Goal: Task Accomplishment & Management: Manage account settings

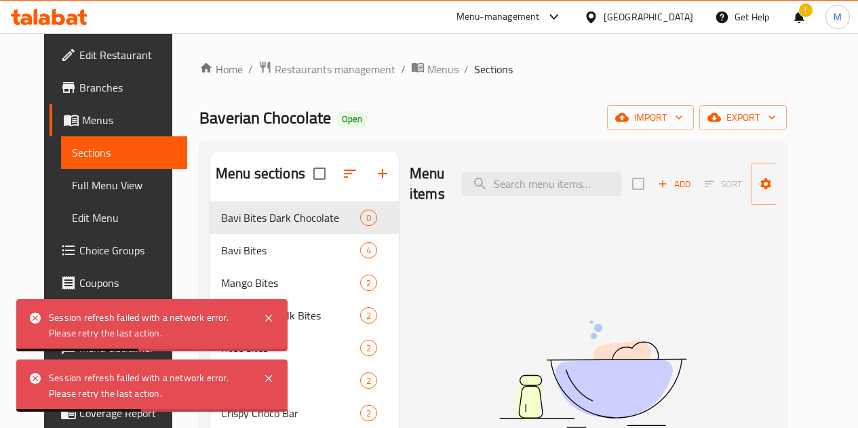
click at [267, 319] on icon at bounding box center [268, 318] width 7 height 7
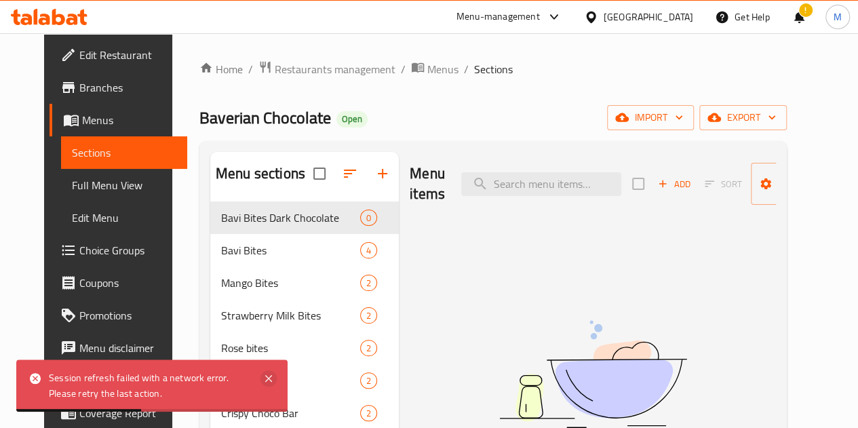
click at [266, 380] on icon at bounding box center [268, 378] width 7 height 7
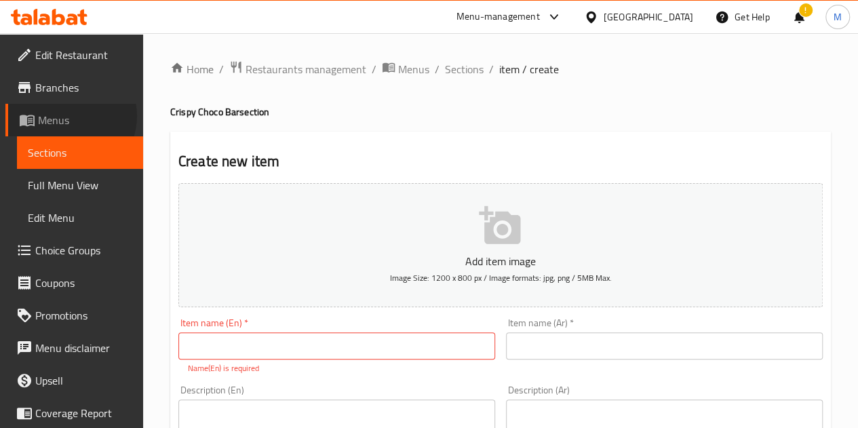
click at [68, 116] on span "Menus" at bounding box center [85, 120] width 94 height 16
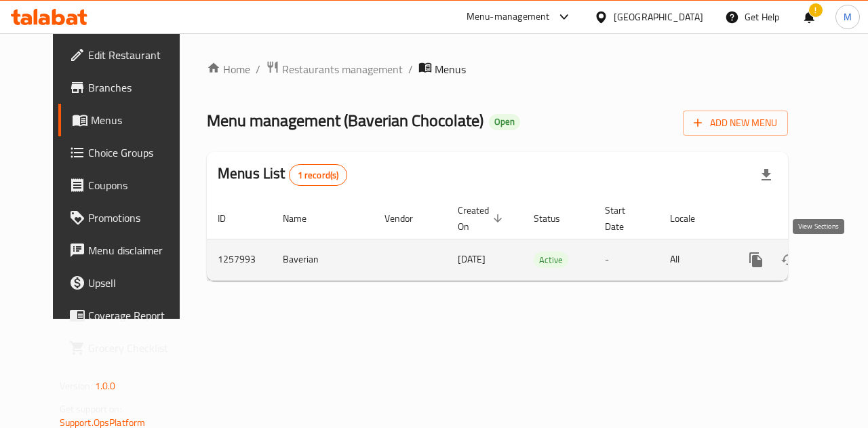
click at [845, 253] on icon "enhanced table" at bounding box center [853, 260] width 16 height 16
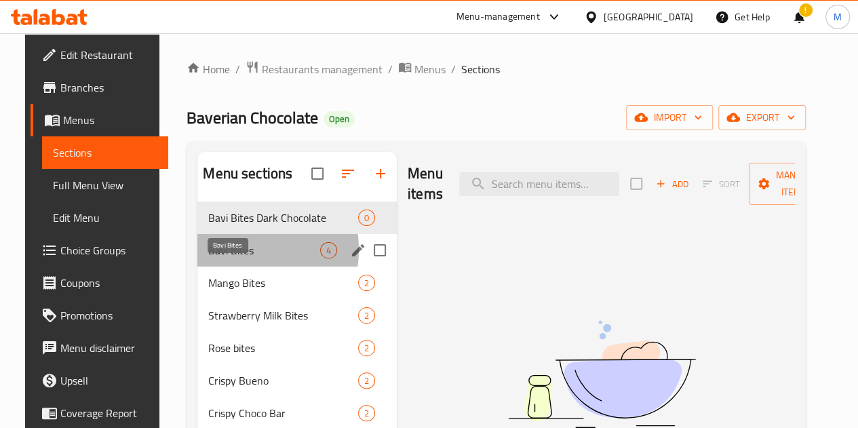
click at [224, 258] on span "Bavi Bites" at bounding box center [264, 250] width 112 height 16
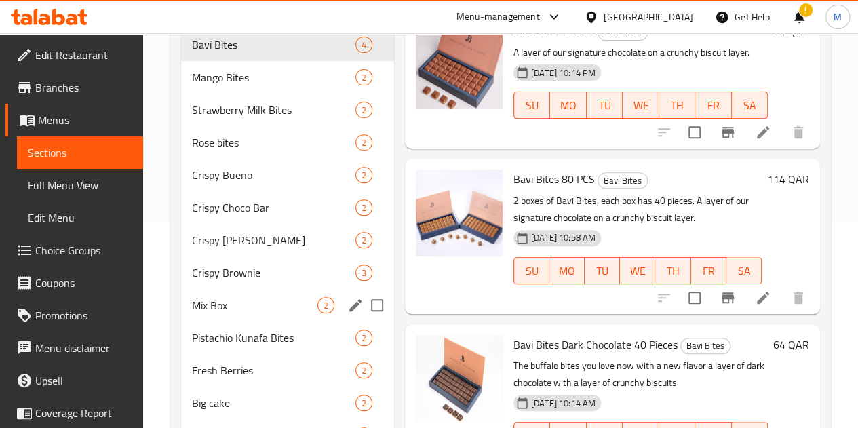
scroll to position [218, 0]
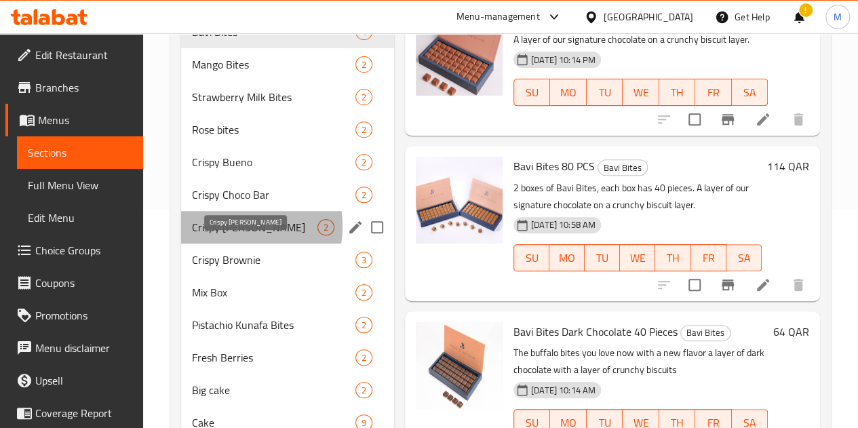
click at [226, 235] on span "Crispy Berry" at bounding box center [254, 227] width 125 height 16
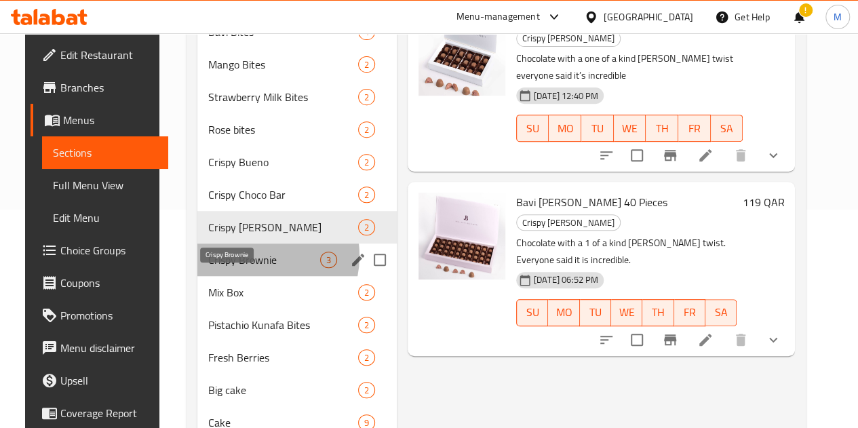
click at [237, 268] on span "Crispy Brownie" at bounding box center [264, 260] width 112 height 16
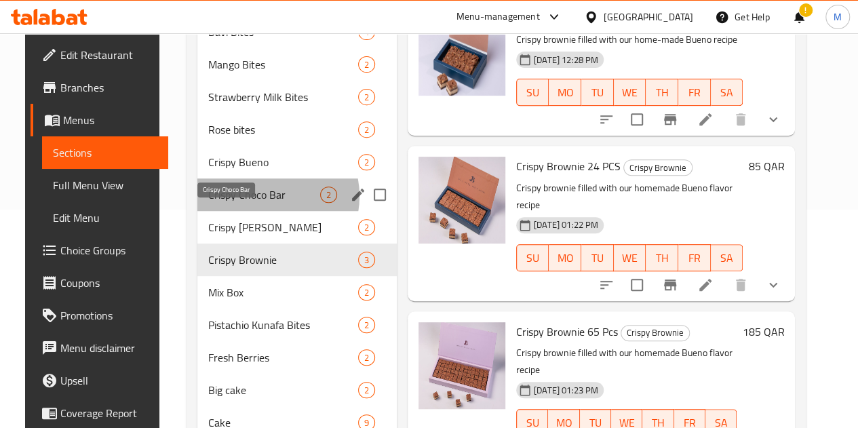
click at [252, 203] on span "Crispy Choco Bar" at bounding box center [264, 194] width 112 height 16
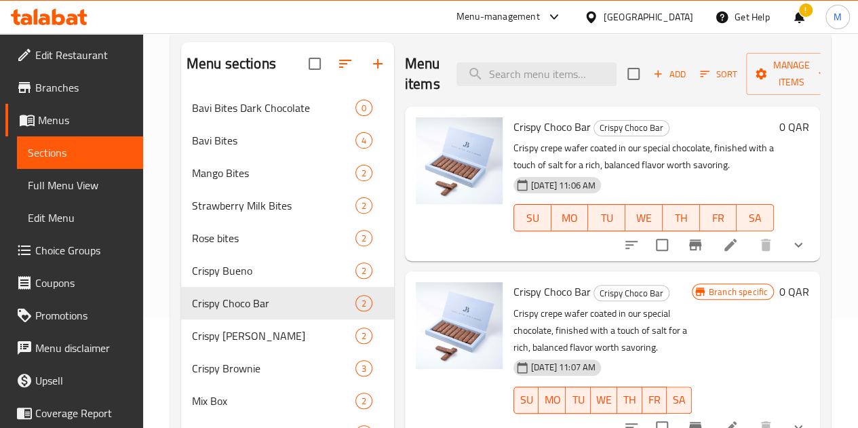
scroll to position [102, 0]
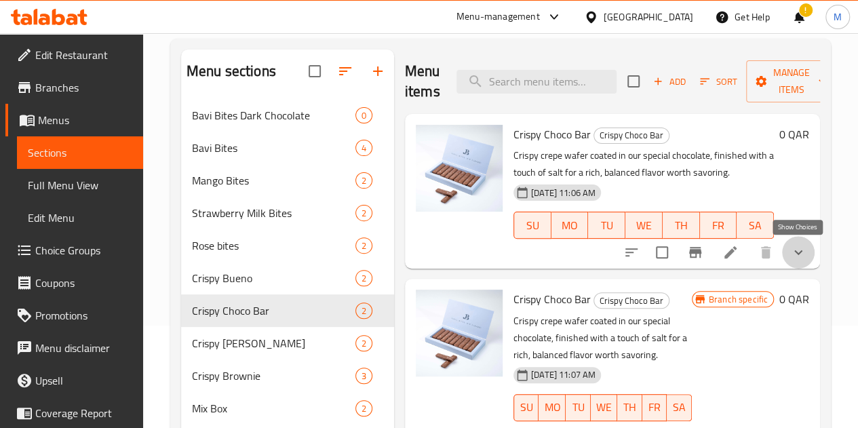
click at [803, 251] on icon "show more" at bounding box center [798, 252] width 16 height 16
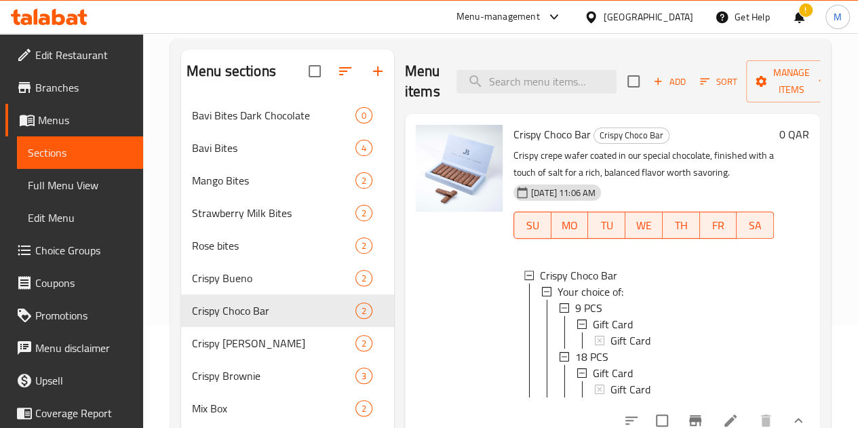
scroll to position [49, 0]
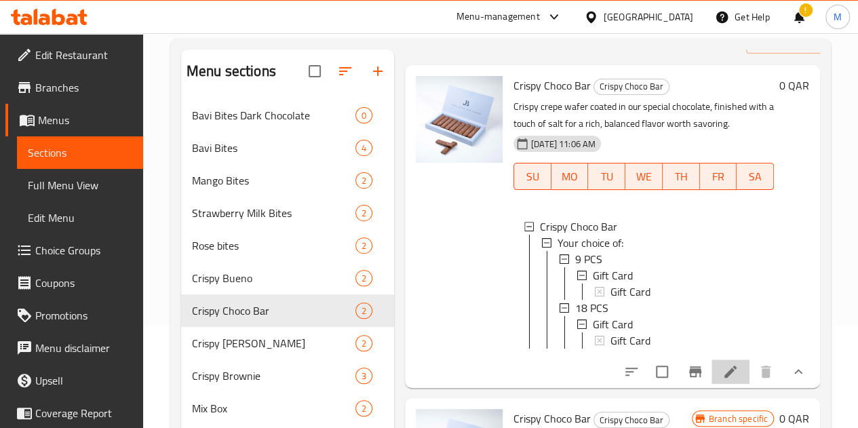
click at [717, 384] on li at bounding box center [730, 371] width 38 height 24
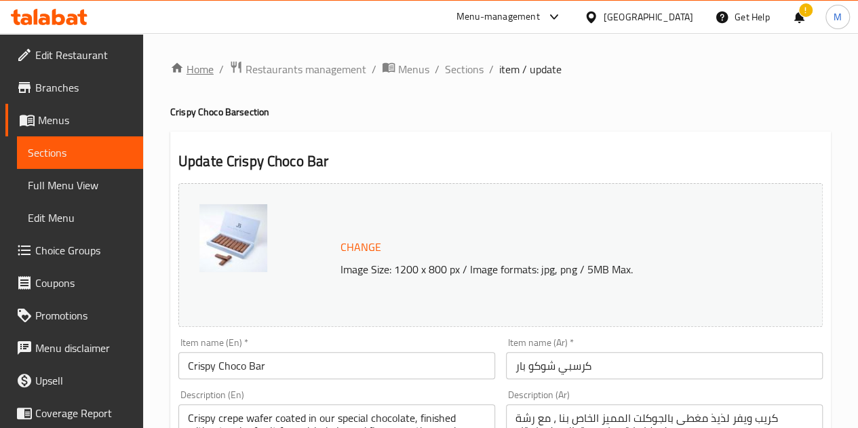
click at [204, 62] on link "Home" at bounding box center [191, 69] width 43 height 16
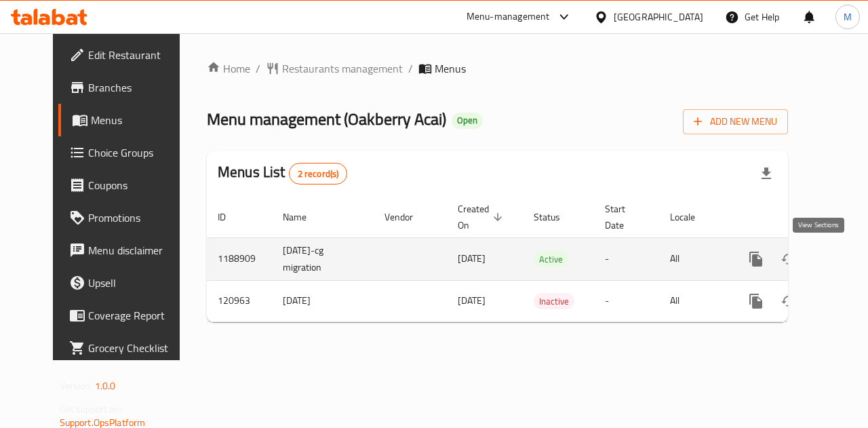
click at [847, 260] on icon "enhanced table" at bounding box center [853, 259] width 12 height 12
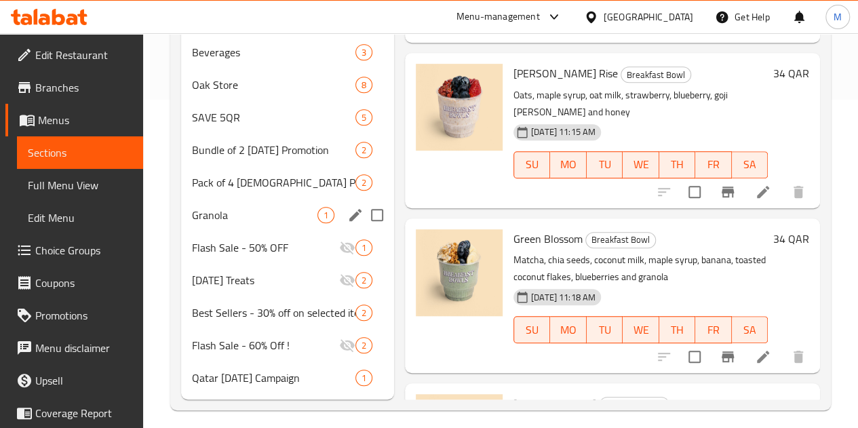
scroll to position [357, 0]
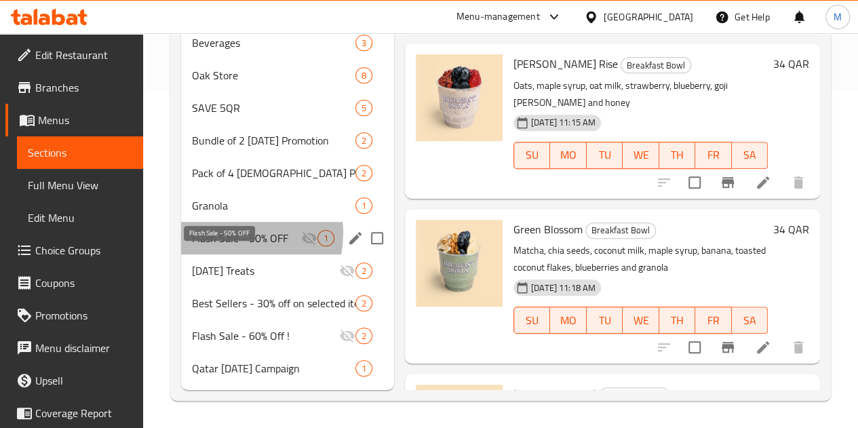
click at [224, 233] on span "Flash Sale - 50% OFF" at bounding box center [246, 238] width 109 height 16
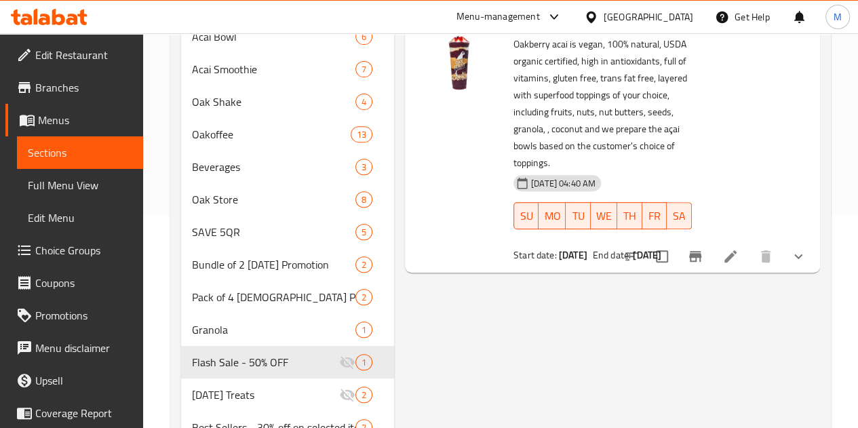
scroll to position [154, 0]
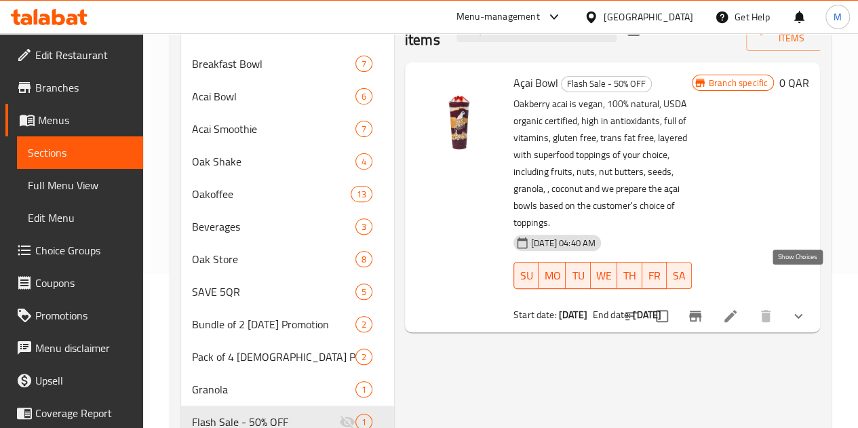
click at [799, 308] on icon "show more" at bounding box center [798, 316] width 16 height 16
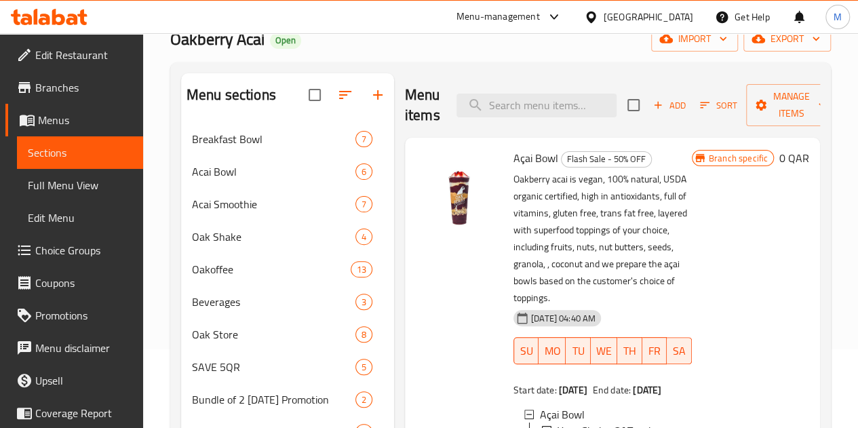
scroll to position [0, 0]
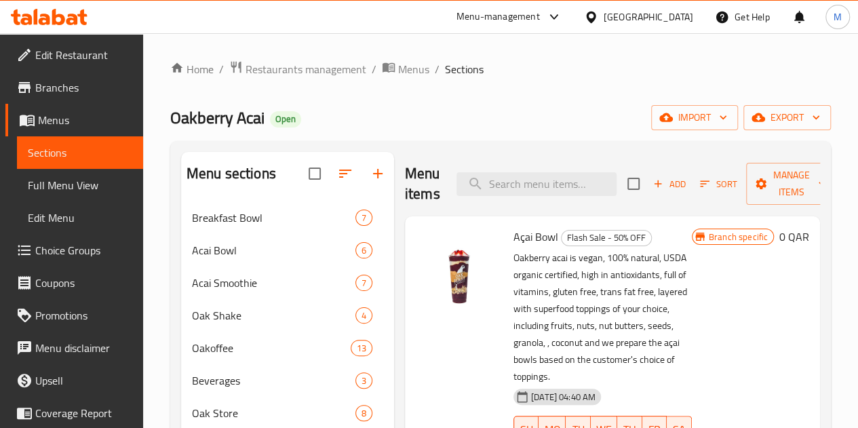
click at [224, 115] on span "Oakberry Acai" at bounding box center [217, 117] width 94 height 31
copy span "Oakberry Acai"
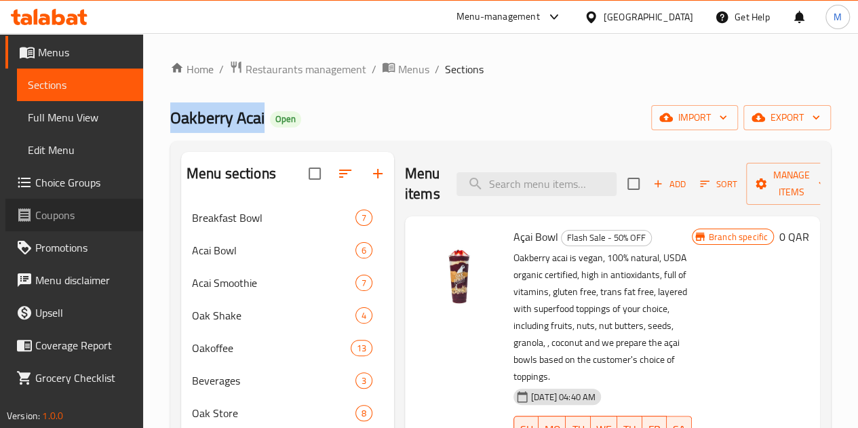
click at [85, 222] on link "Coupons" at bounding box center [74, 215] width 138 height 33
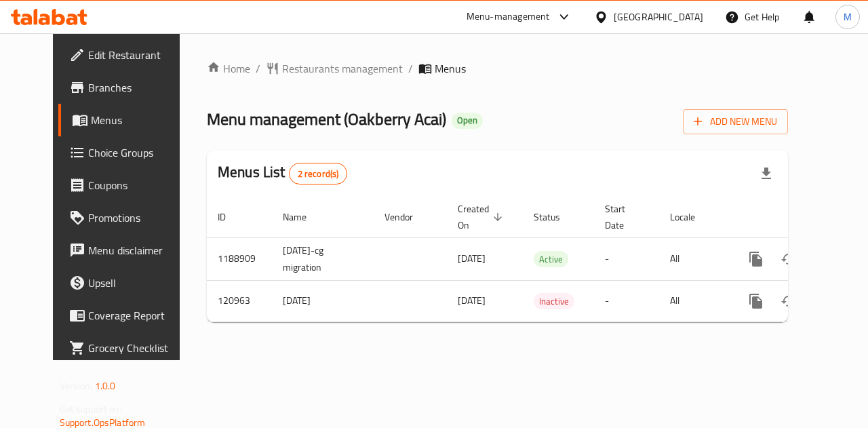
click at [91, 158] on span "Choice Groups" at bounding box center [137, 152] width 99 height 16
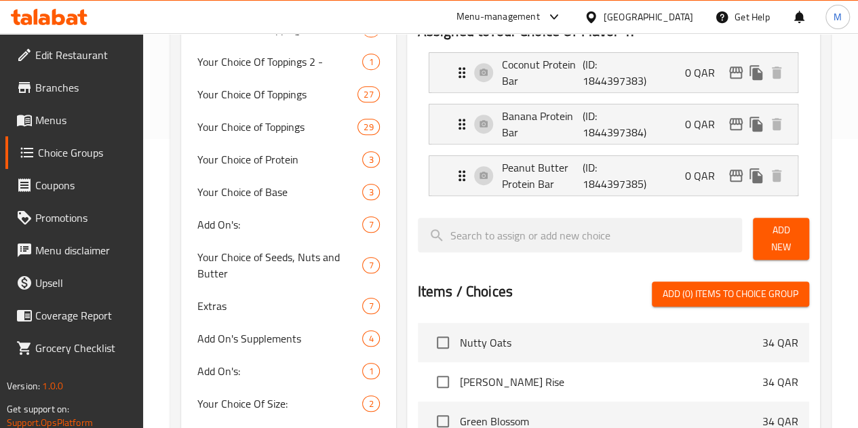
scroll to position [203, 0]
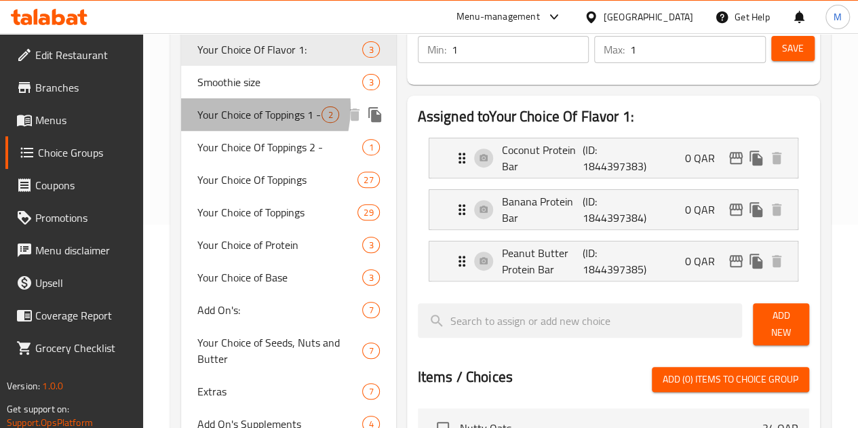
click at [239, 108] on span "Your Choice of Toppings 1 -" at bounding box center [259, 114] width 125 height 16
type input "Your Choice of Toppings 1 -"
type input "إختيارك من الاضافات:"
type input "2"
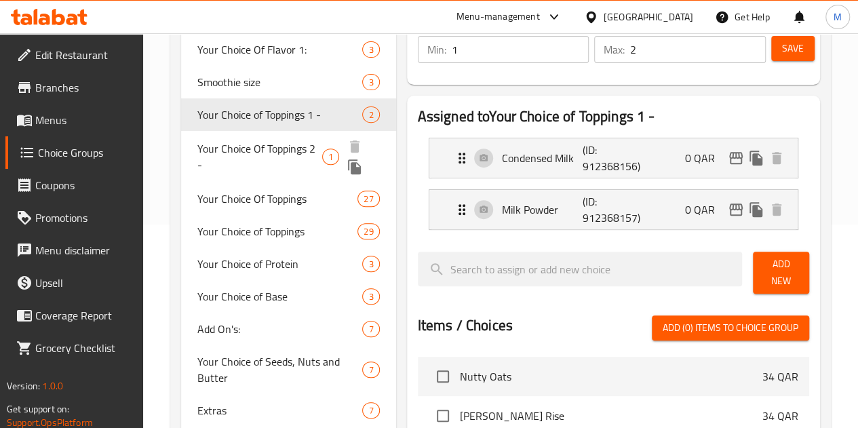
click at [249, 173] on span "Your Choice Of Toppings 2 -" at bounding box center [259, 156] width 125 height 33
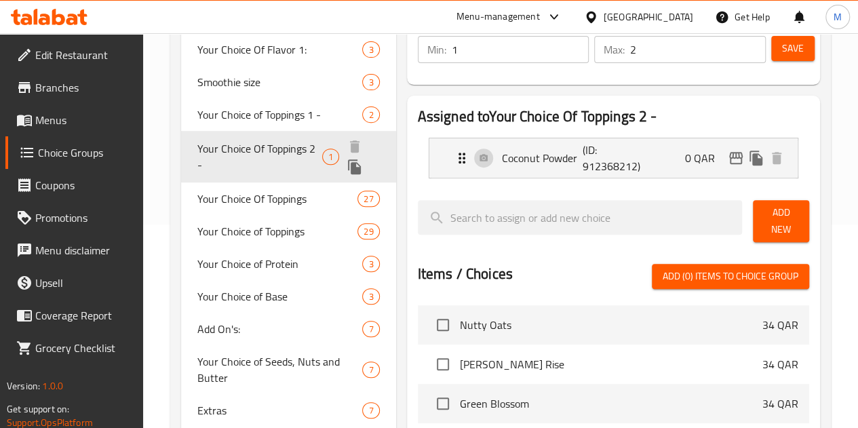
type input "Your Choice Of Toppings 2 -"
type input "1"
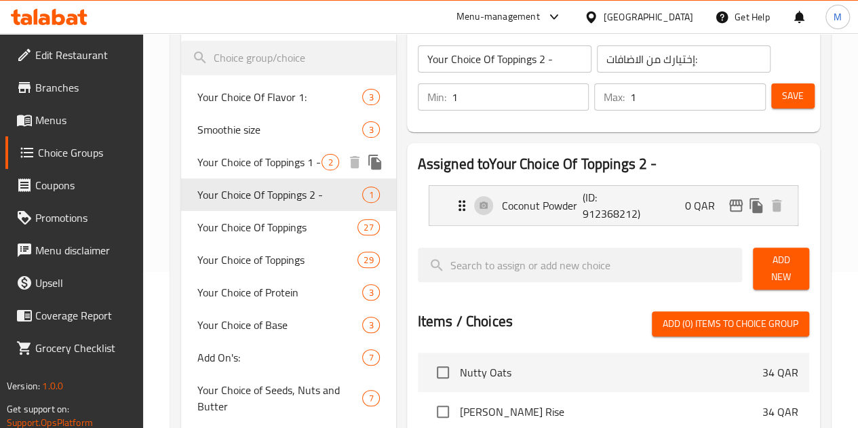
scroll to position [136, 0]
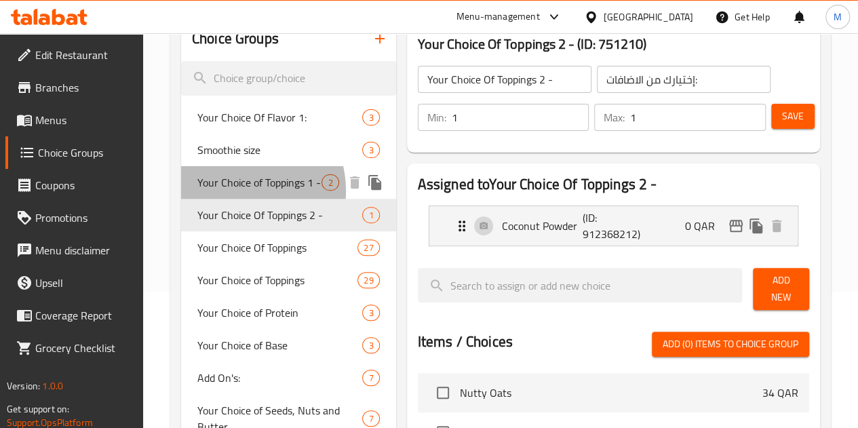
click at [237, 191] on span "Your Choice of Toppings 1 -" at bounding box center [259, 182] width 125 height 16
type input "Your Choice of Toppings 1 -"
type input "2"
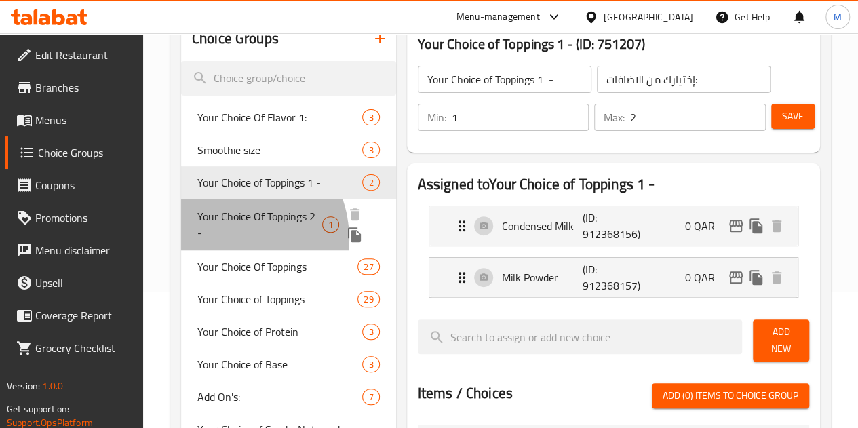
click at [227, 241] on span "Your Choice Of Toppings 2 -" at bounding box center [259, 224] width 125 height 33
type input "Your Choice Of Toppings 2 -"
type input "1"
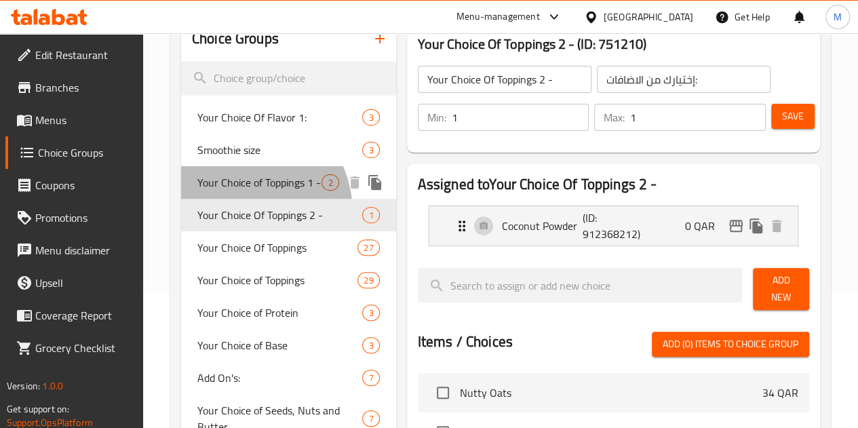
click at [231, 199] on div "Your Choice of Toppings 1 - 2" at bounding box center [288, 182] width 215 height 33
type input "Your Choice of Toppings 1 -"
type input "2"
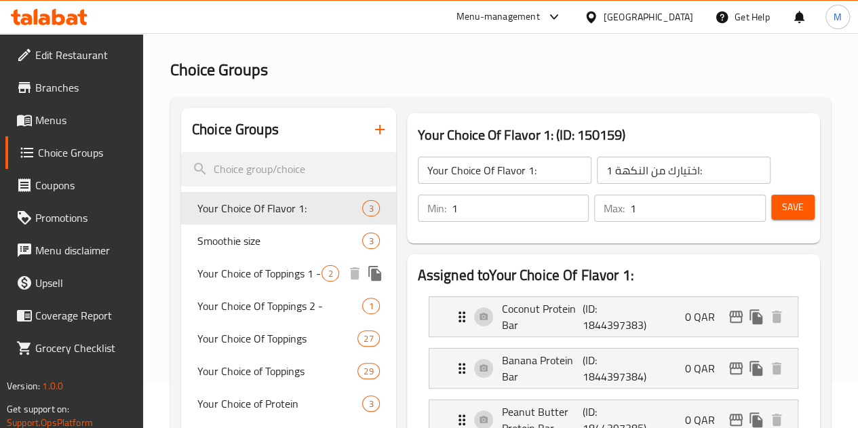
scroll to position [68, 0]
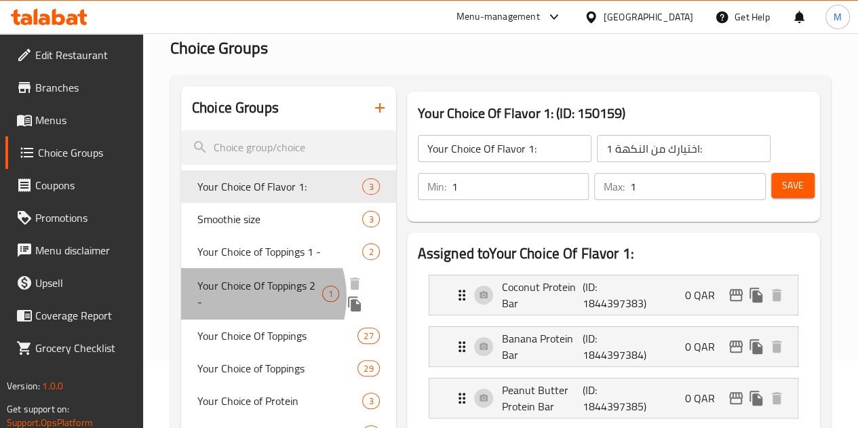
click at [245, 310] on span "Your Choice Of Toppings 2 -" at bounding box center [259, 293] width 125 height 33
type input "Your Choice Of Toppings 2 -"
type input "إختيارك من الاضافات:"
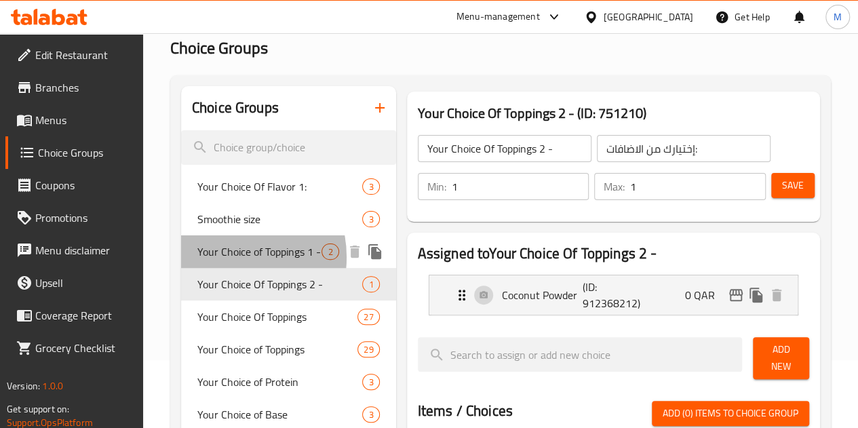
click at [226, 258] on span "Your Choice of Toppings 1 -" at bounding box center [259, 251] width 125 height 16
type input "Your Choice of Toppings 1 -"
type input "2"
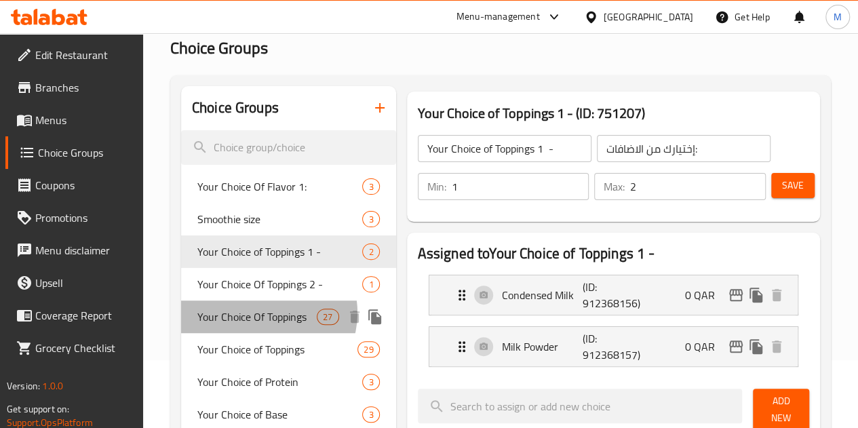
click at [264, 325] on span "Your Choice Of Toppings" at bounding box center [256, 316] width 119 height 16
type input "Your Choice Of Toppings"
type input "اختيارك من الإضافات:"
type input "26"
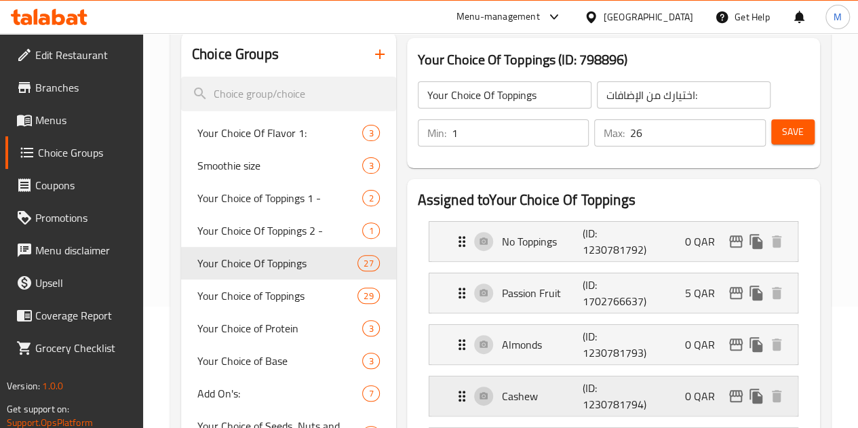
scroll to position [271, 0]
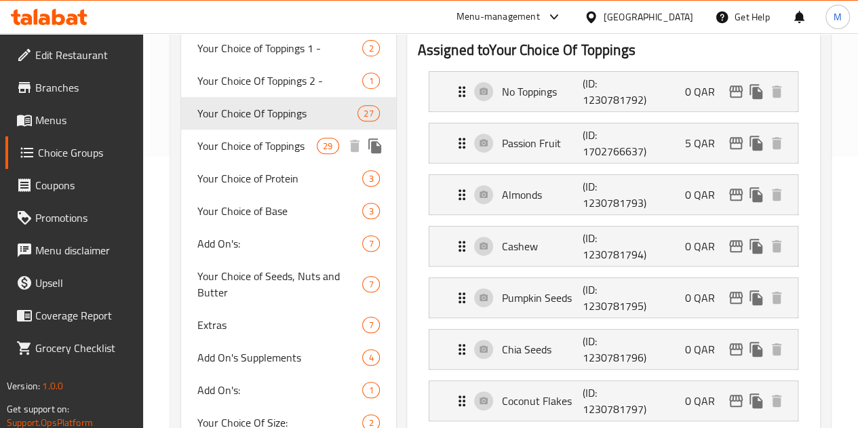
click at [235, 154] on span "Your Choice of Toppings" at bounding box center [256, 146] width 119 height 16
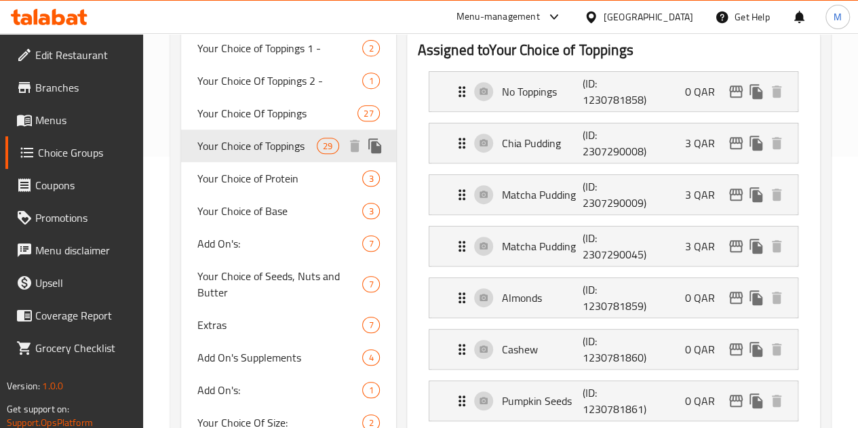
type input "Your Choice of Toppings"
type input "اختيارك من الإضافات"
type input "25"
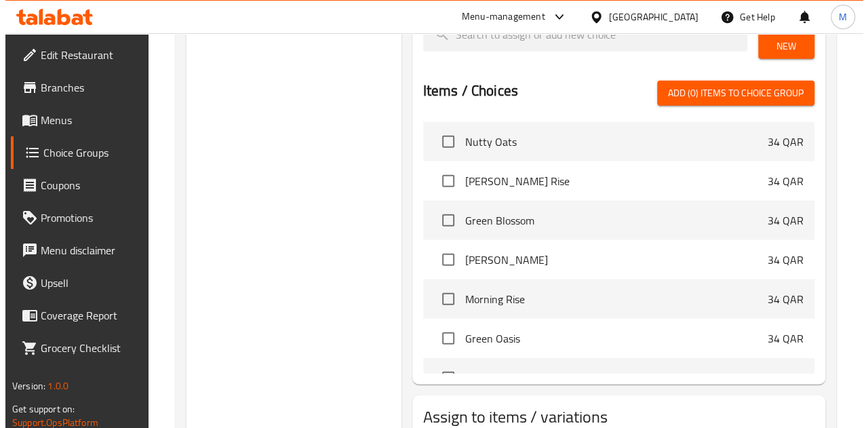
scroll to position [1905, 0]
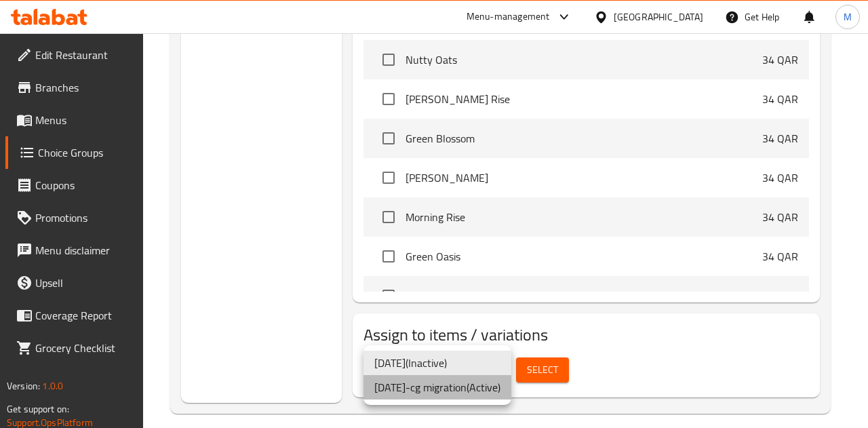
click at [445, 393] on li "[DATE]-cg migration ( Active )" at bounding box center [437, 387] width 148 height 24
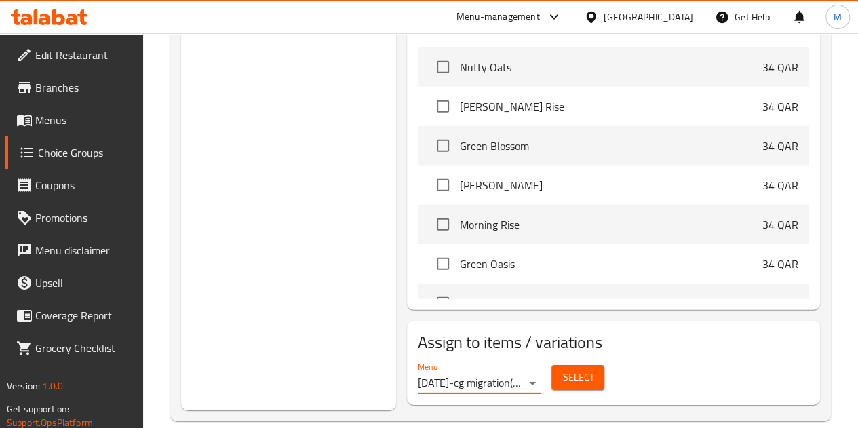
click at [562, 369] on span "Select" at bounding box center [577, 377] width 31 height 17
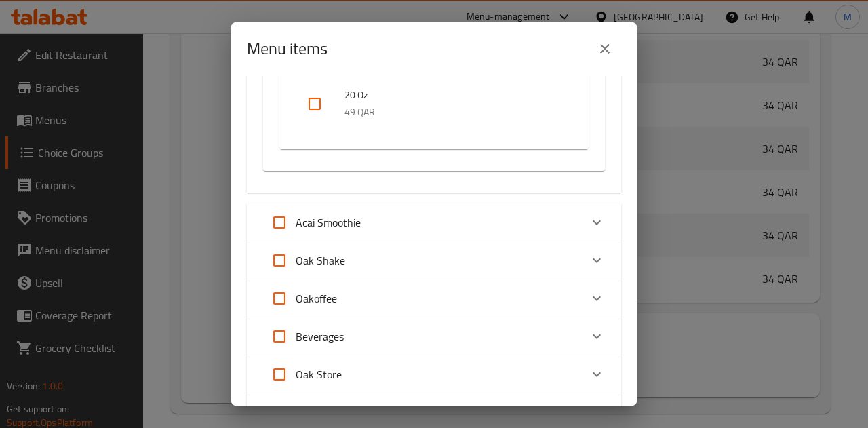
scroll to position [678, 0]
click at [456, 224] on div "Acai Smoothie" at bounding box center [421, 221] width 317 height 33
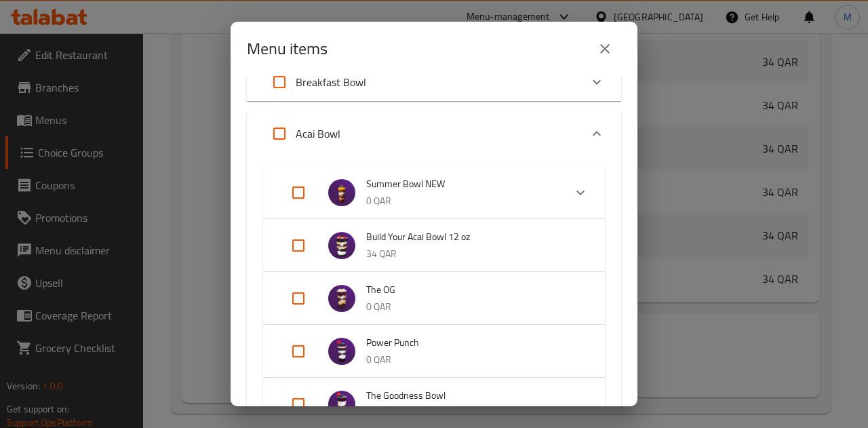
scroll to position [0, 0]
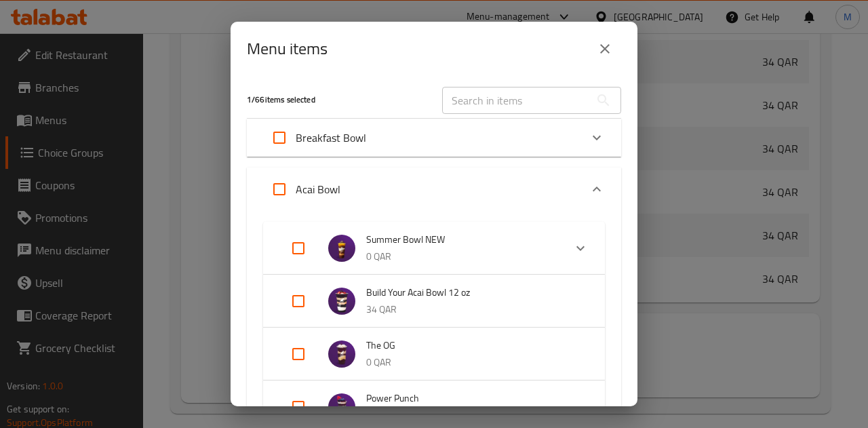
click at [508, 138] on div "Breakfast Bowl" at bounding box center [421, 137] width 317 height 33
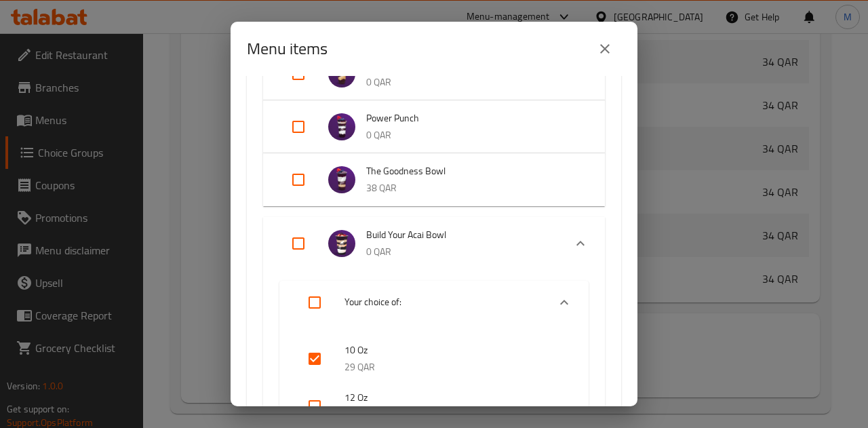
scroll to position [405, 0]
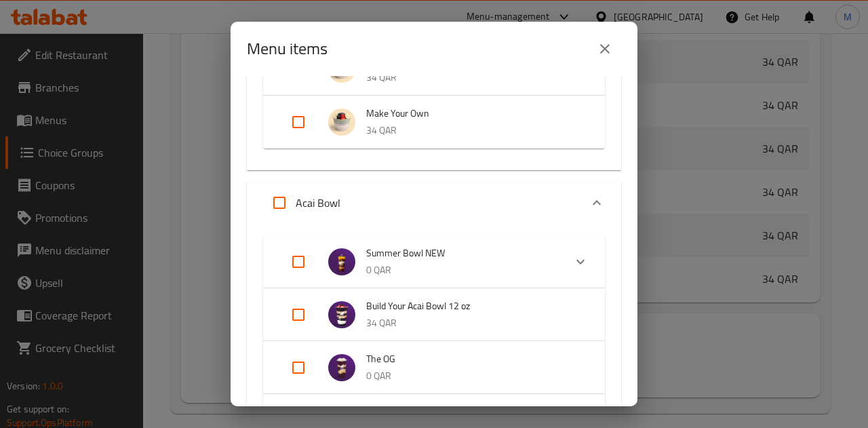
click at [509, 257] on span "Summer Bowl NEW" at bounding box center [459, 253] width 187 height 17
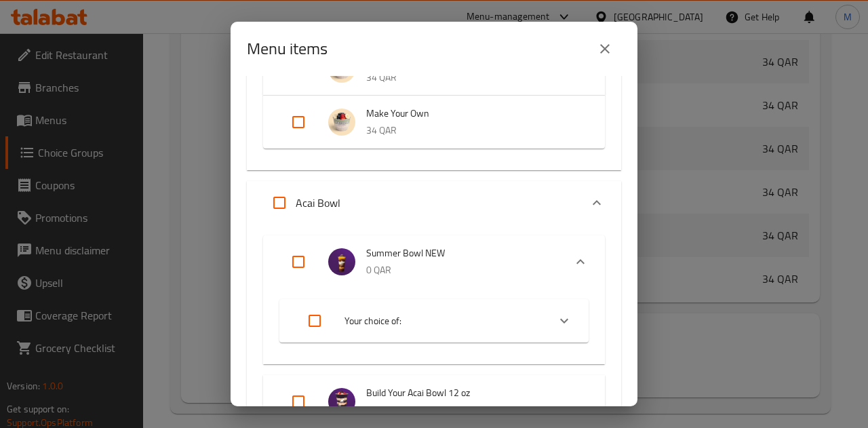
click at [510, 264] on p "0 QAR" at bounding box center [459, 270] width 187 height 17
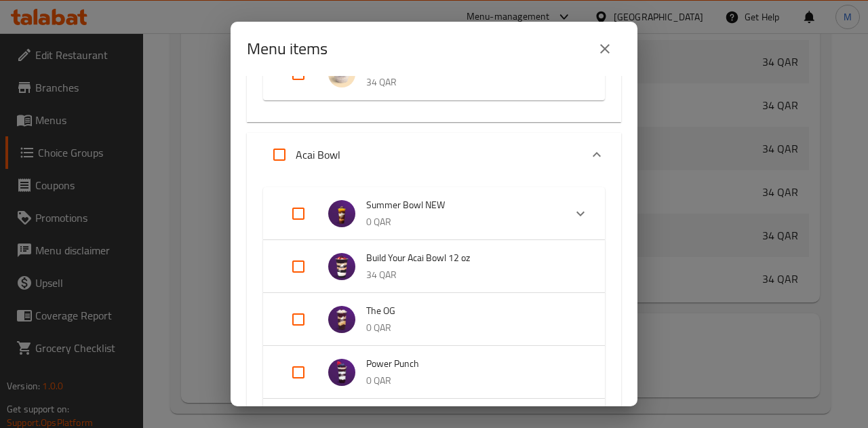
scroll to position [473, 0]
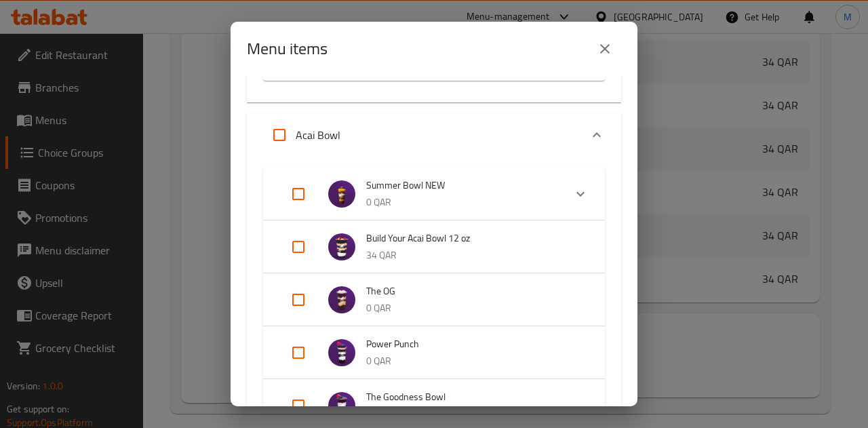
click at [490, 251] on p "34 QAR" at bounding box center [472, 255] width 212 height 17
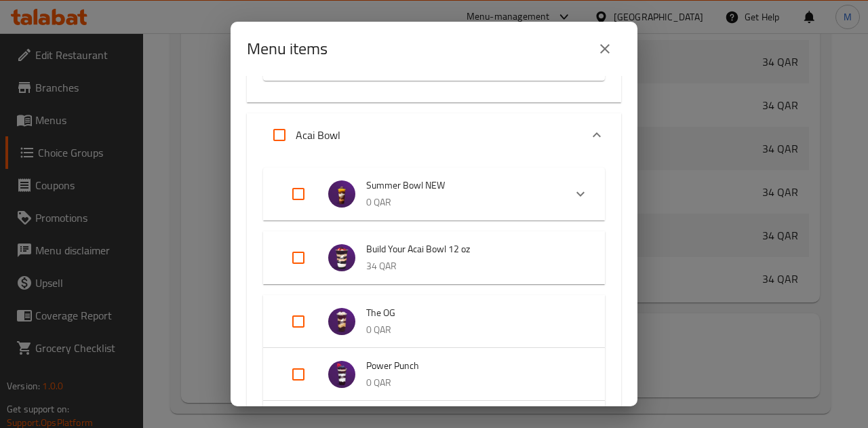
click at [302, 253] on input "Expand" at bounding box center [298, 257] width 33 height 33
checkbox input "true"
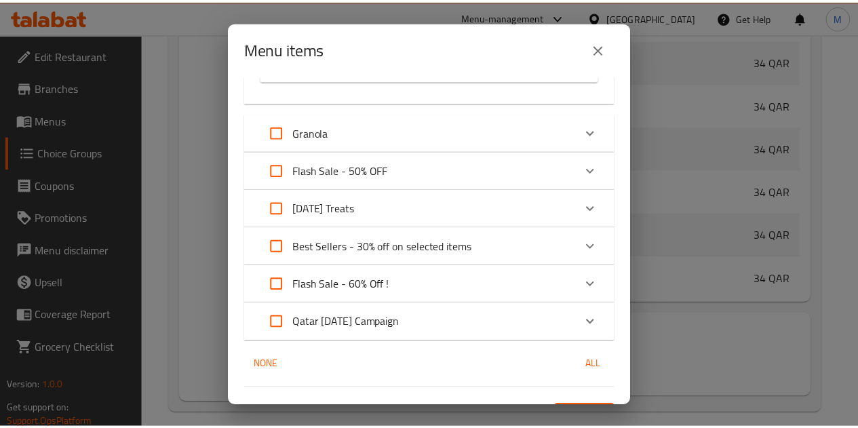
scroll to position [2711, 0]
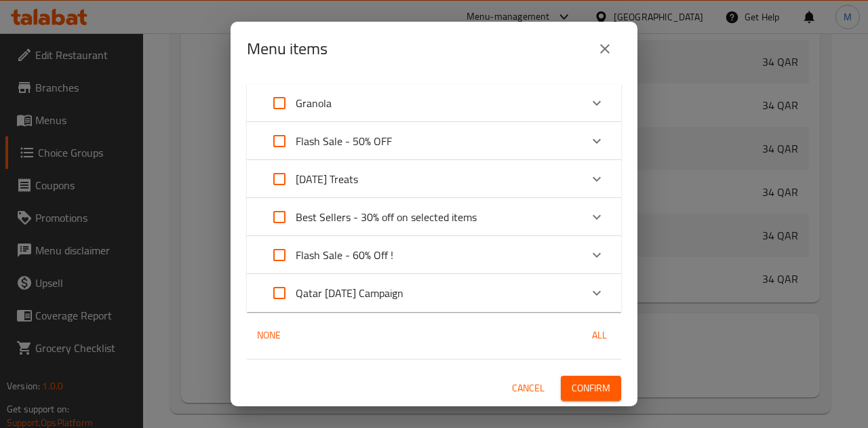
click at [588, 376] on button "Confirm" at bounding box center [591, 388] width 60 height 25
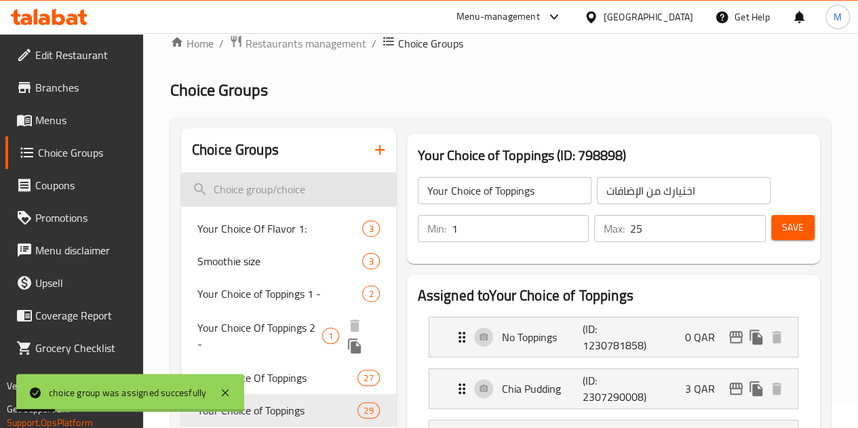
scroll to position [0, 0]
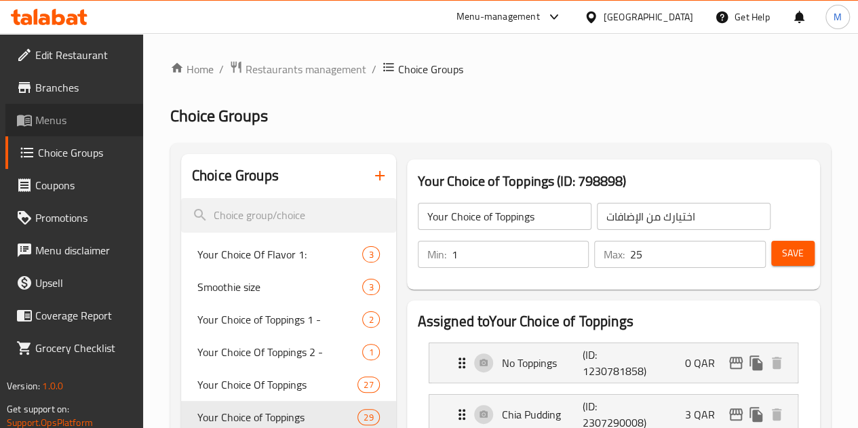
click at [73, 129] on link "Menus" at bounding box center [74, 120] width 138 height 33
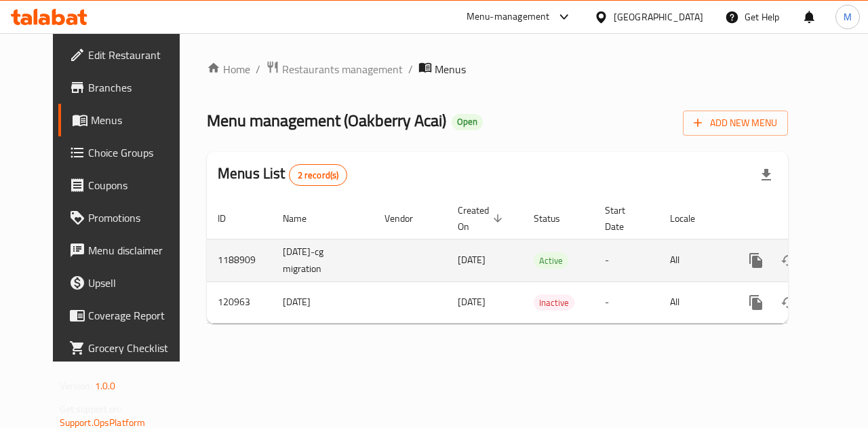
click at [845, 255] on icon "enhanced table" at bounding box center [853, 260] width 16 height 16
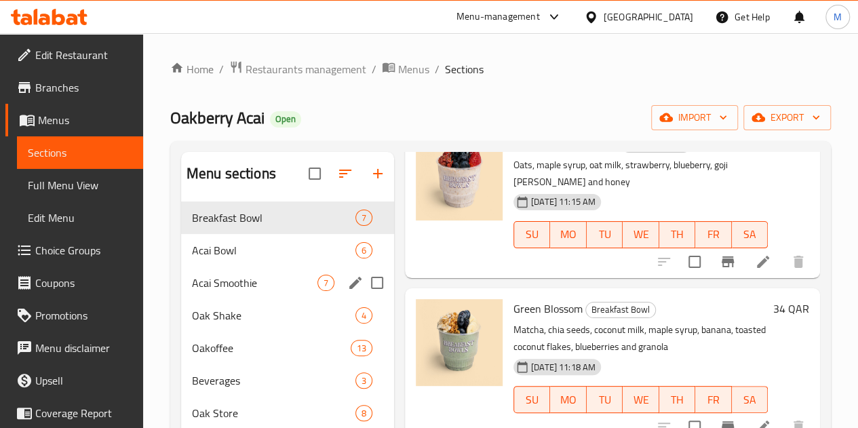
scroll to position [357, 0]
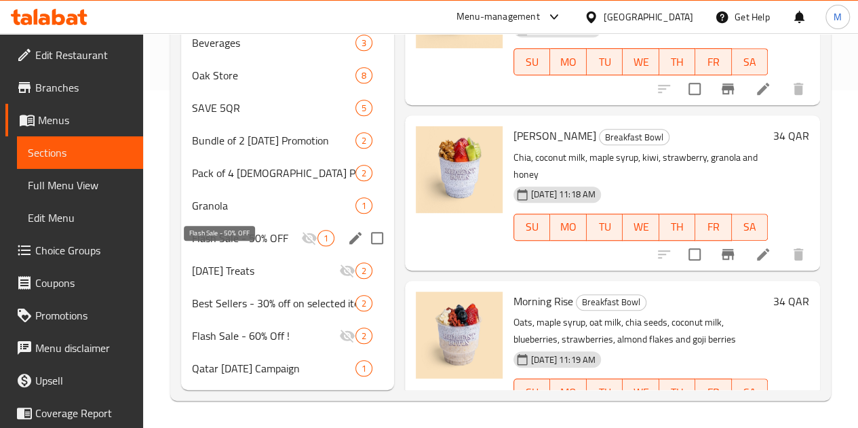
click at [224, 245] on span "Flash Sale - 50% OFF" at bounding box center [246, 238] width 109 height 16
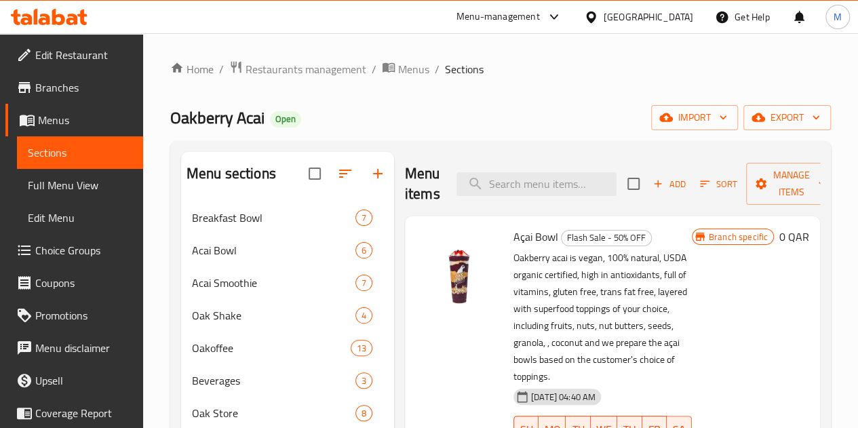
click at [505, 115] on div "Oakberry Acai Open import export" at bounding box center [500, 117] width 660 height 25
click at [506, 125] on div "Oakberry Acai Open import export" at bounding box center [500, 117] width 660 height 25
